Goal: Find specific page/section: Find specific page/section

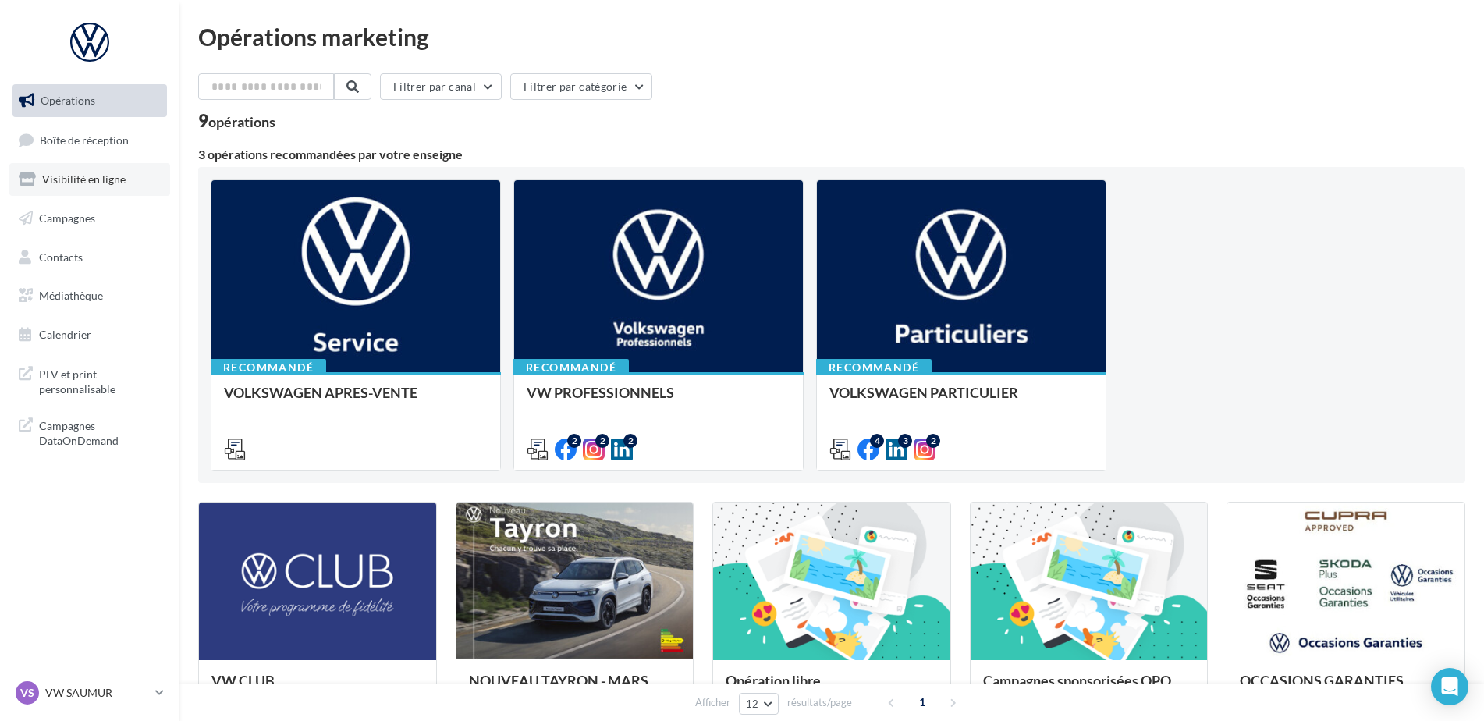
click at [117, 180] on span "Visibilité en ligne" at bounding box center [84, 178] width 84 height 13
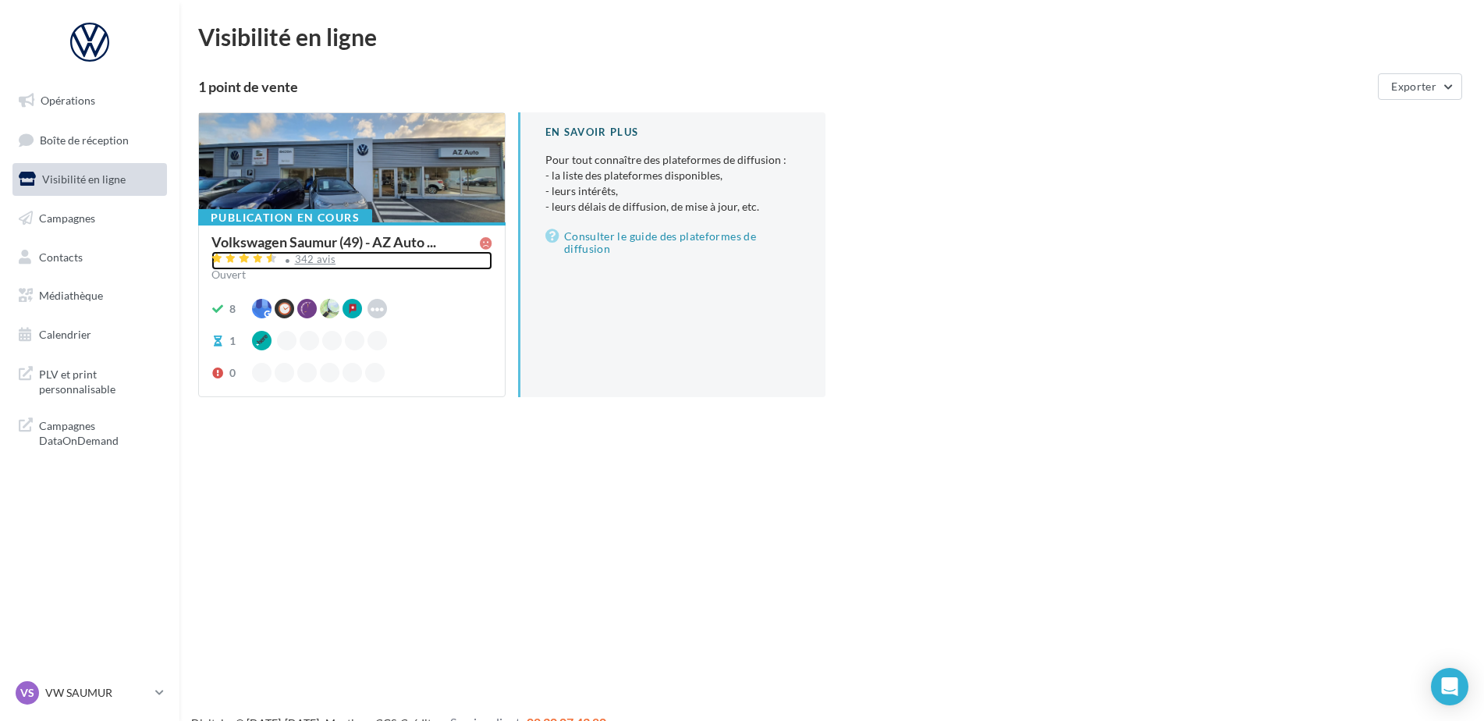
click at [326, 265] on div "342 avis" at bounding box center [315, 259] width 41 height 10
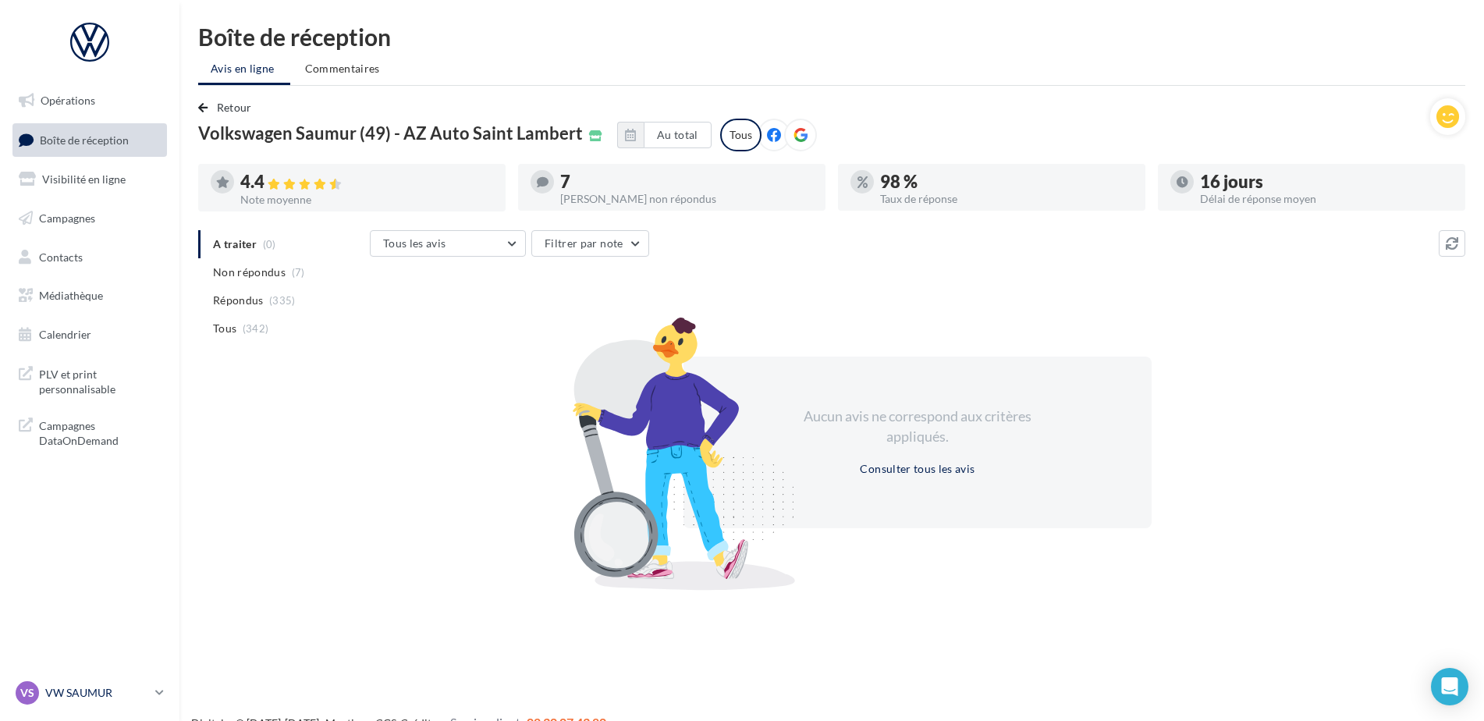
click at [97, 695] on p "VW SAUMUR" at bounding box center [97, 693] width 104 height 16
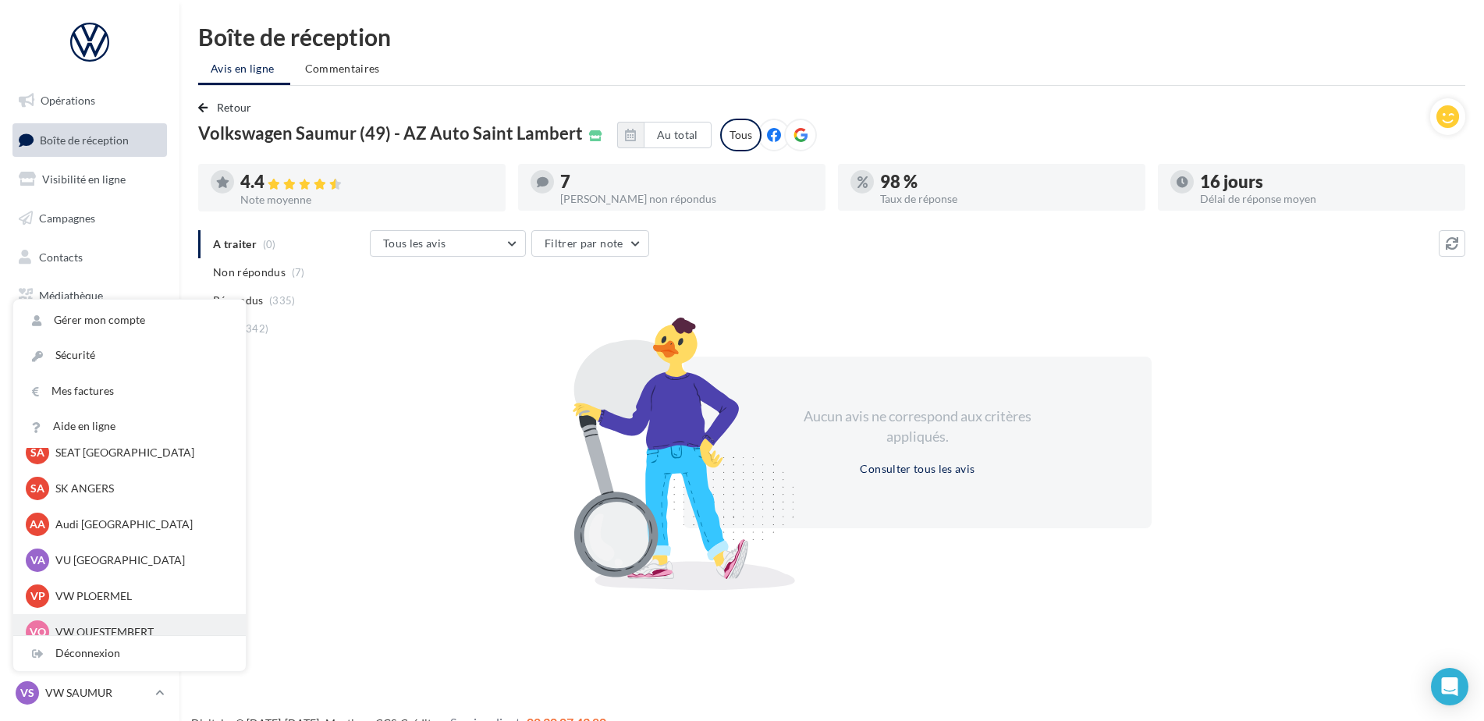
scroll to position [144, 0]
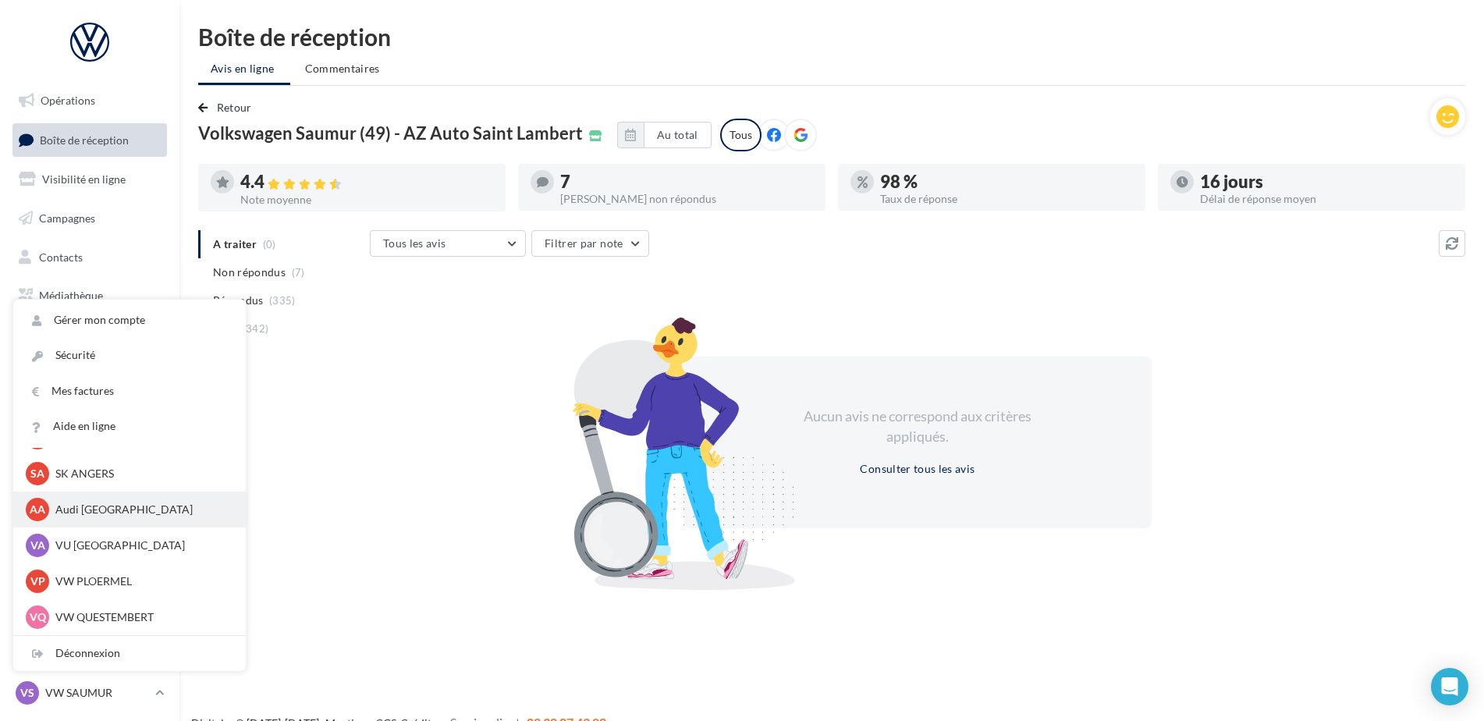
click at [140, 510] on p "Audi [GEOGRAPHIC_DATA]" at bounding box center [141, 510] width 172 height 16
